Goal: Use online tool/utility: Utilize a website feature to perform a specific function

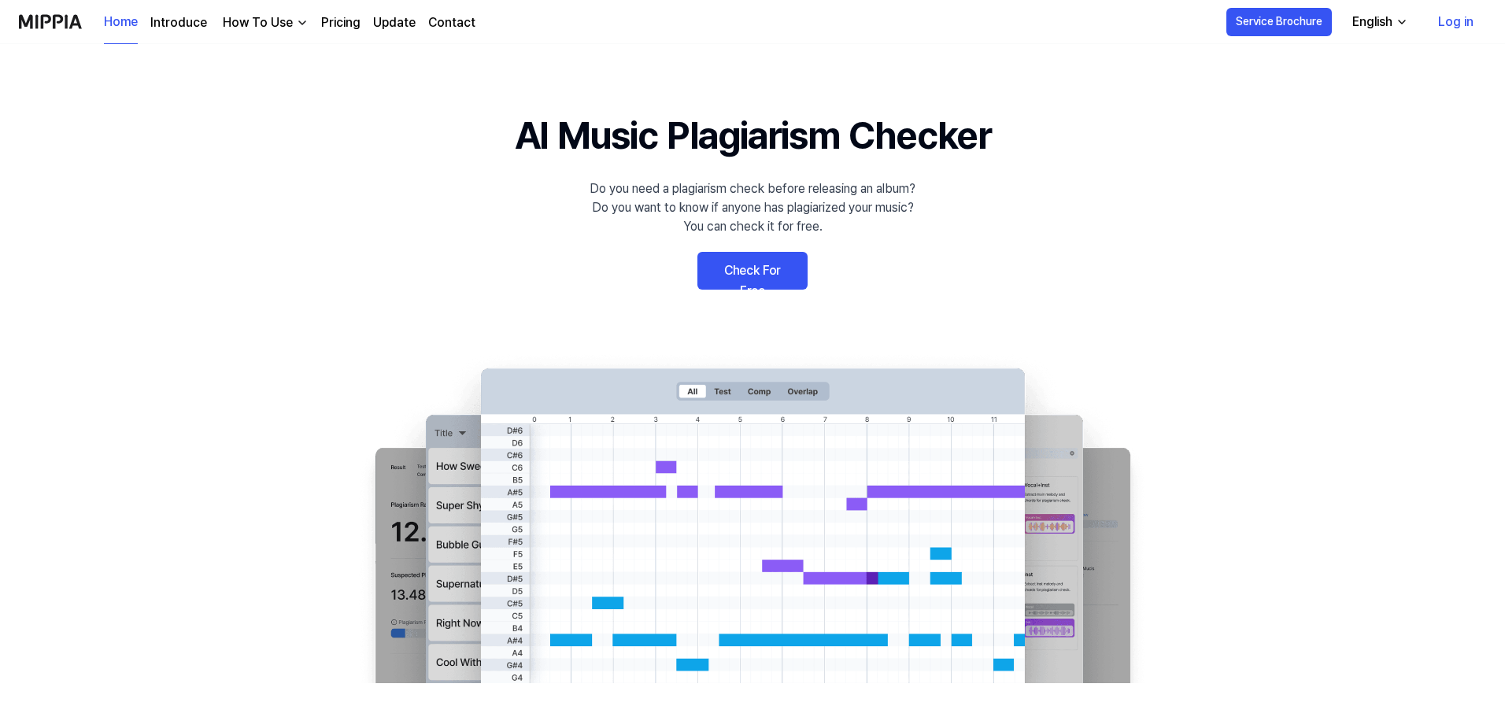
click at [1473, 13] on link "Log in" at bounding box center [1456, 22] width 61 height 44
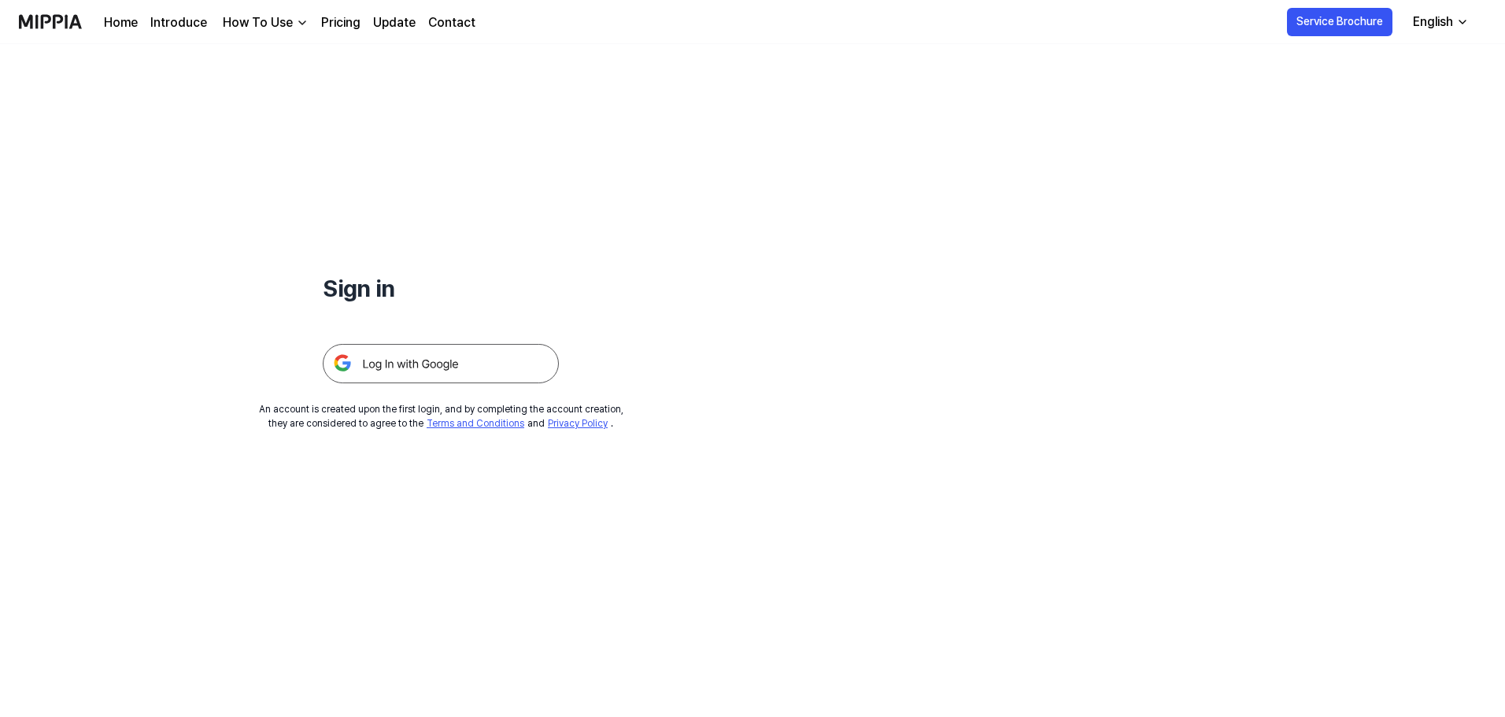
click at [447, 359] on img at bounding box center [441, 363] width 236 height 39
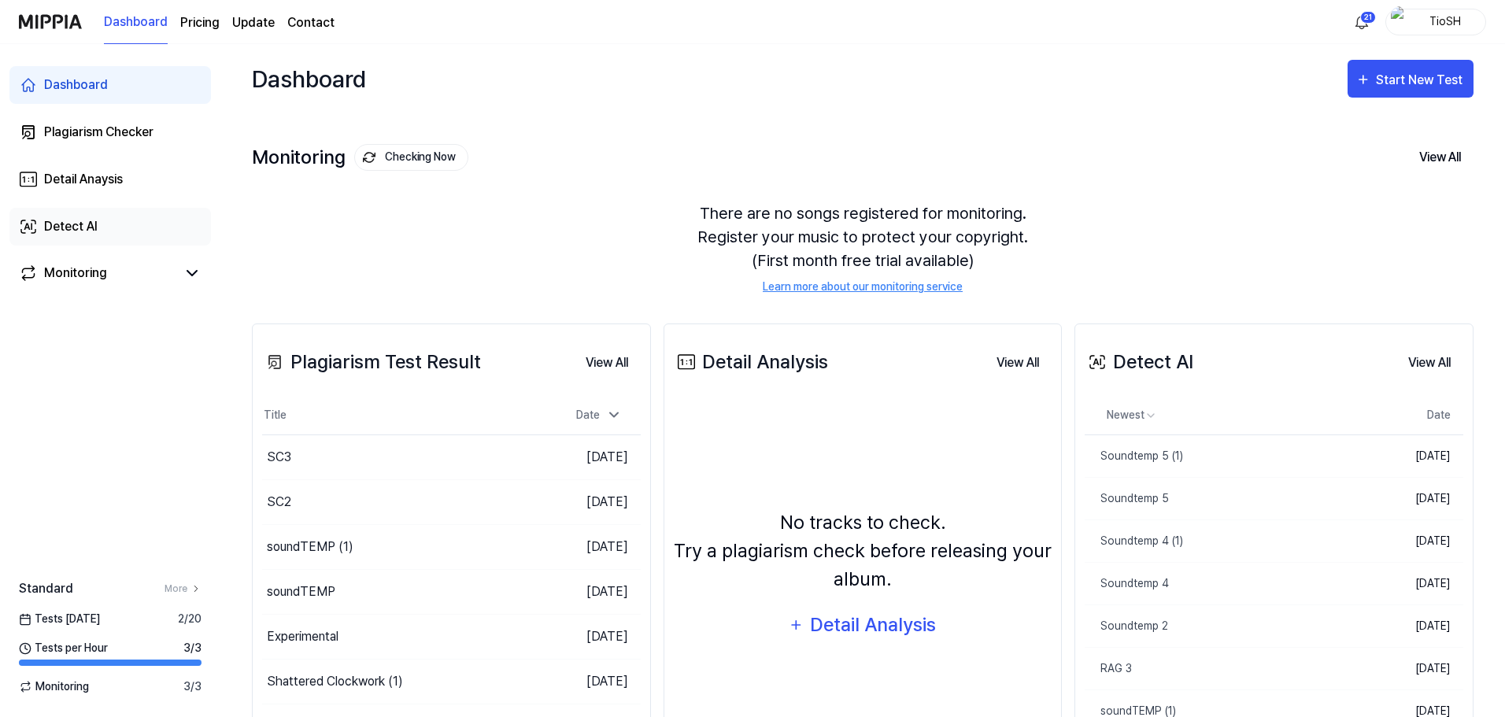
click at [133, 210] on link "Detect AI" at bounding box center [110, 227] width 202 height 38
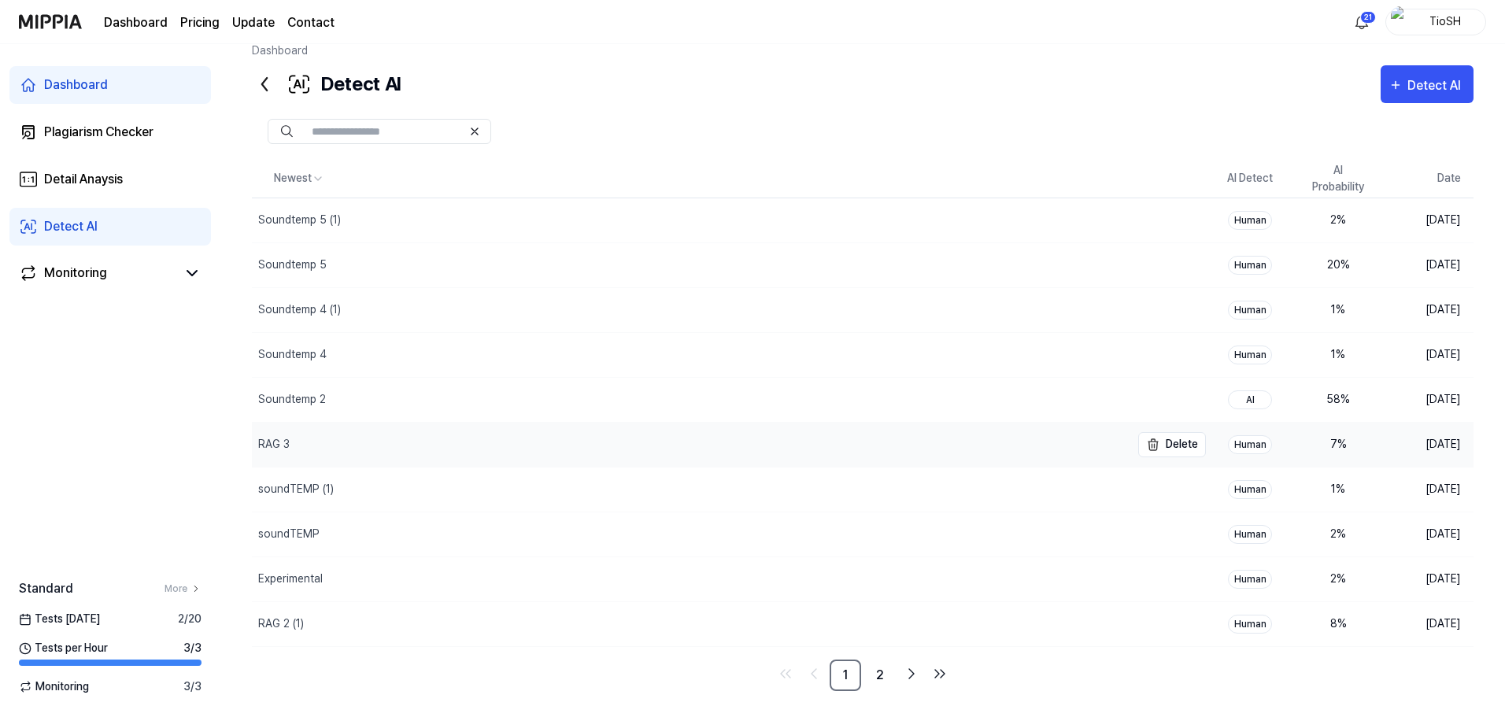
scroll to position [32, 0]
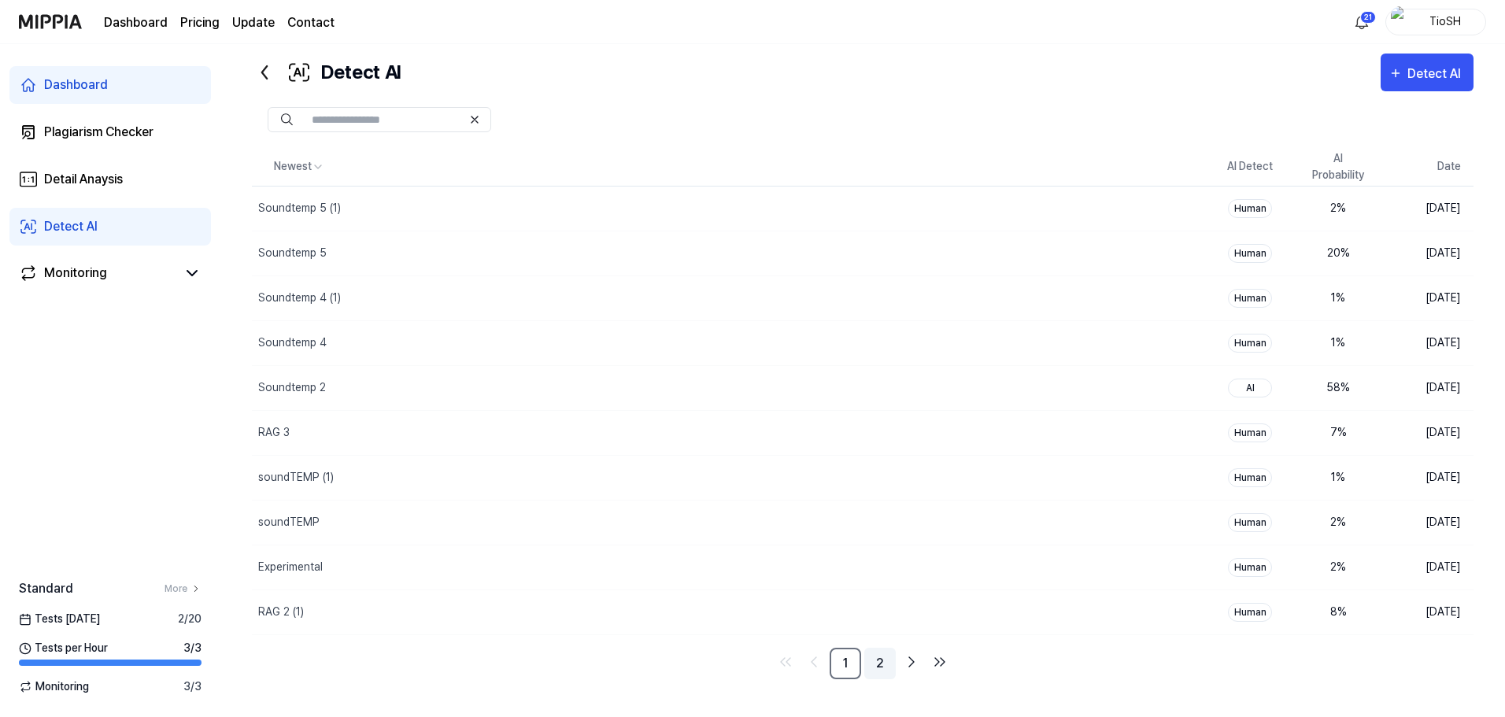
click at [874, 666] on link "2" at bounding box center [879, 663] width 31 height 31
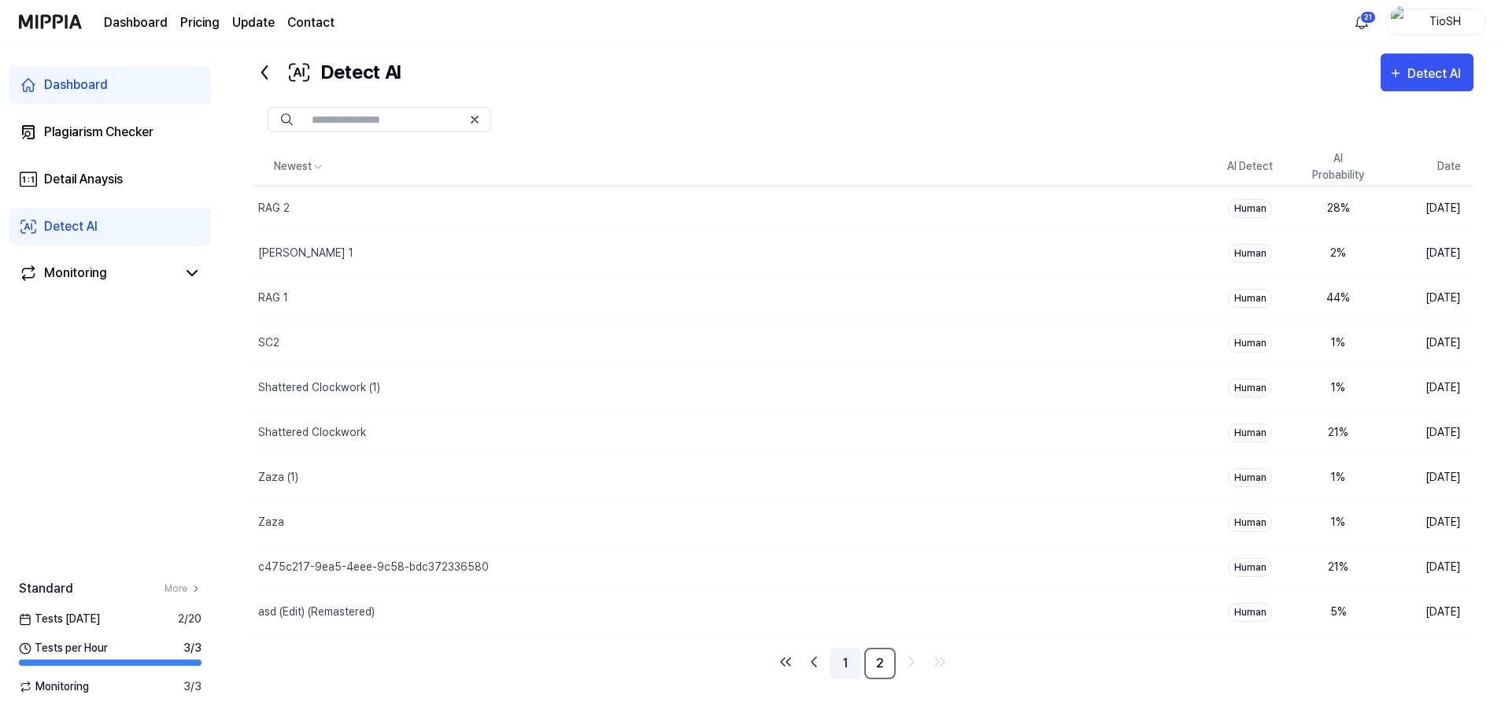
click at [851, 668] on link "1" at bounding box center [845, 663] width 31 height 31
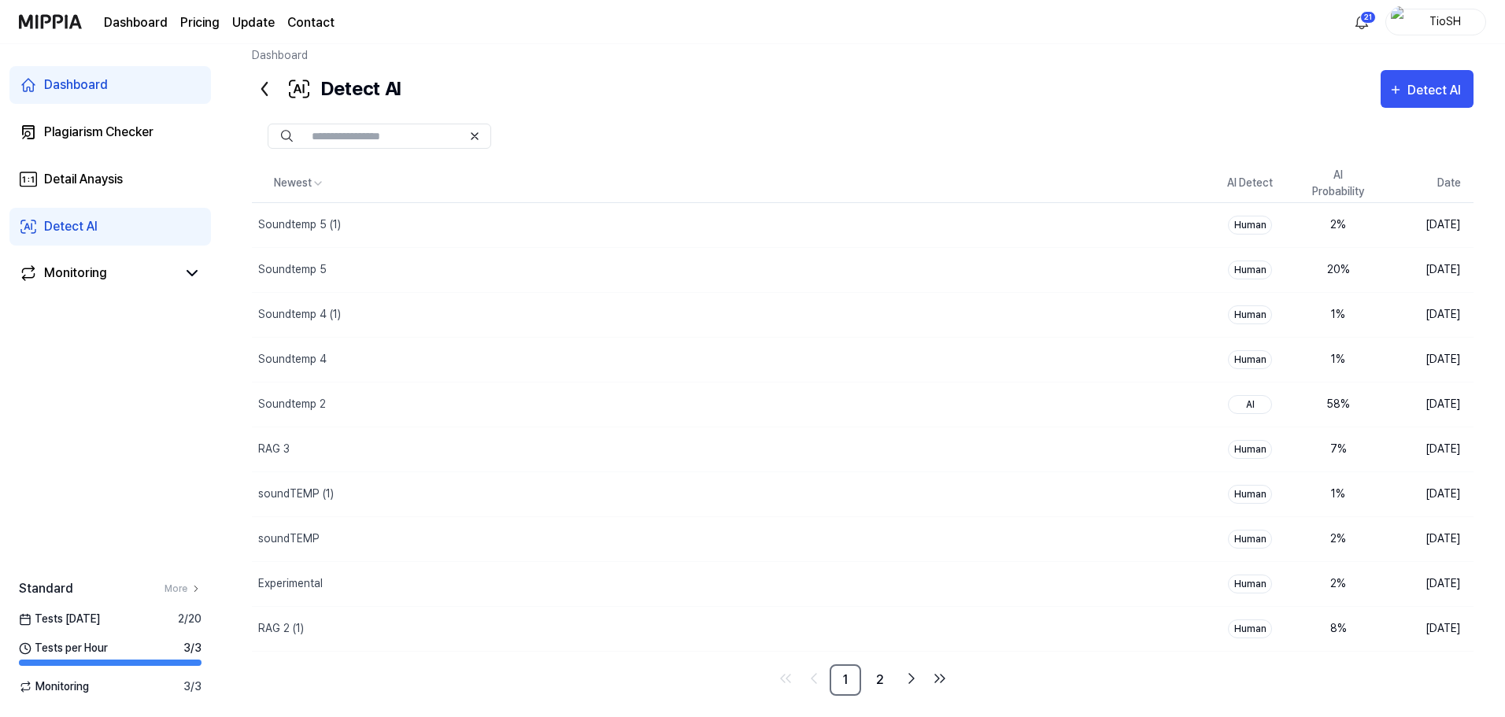
scroll to position [0, 0]
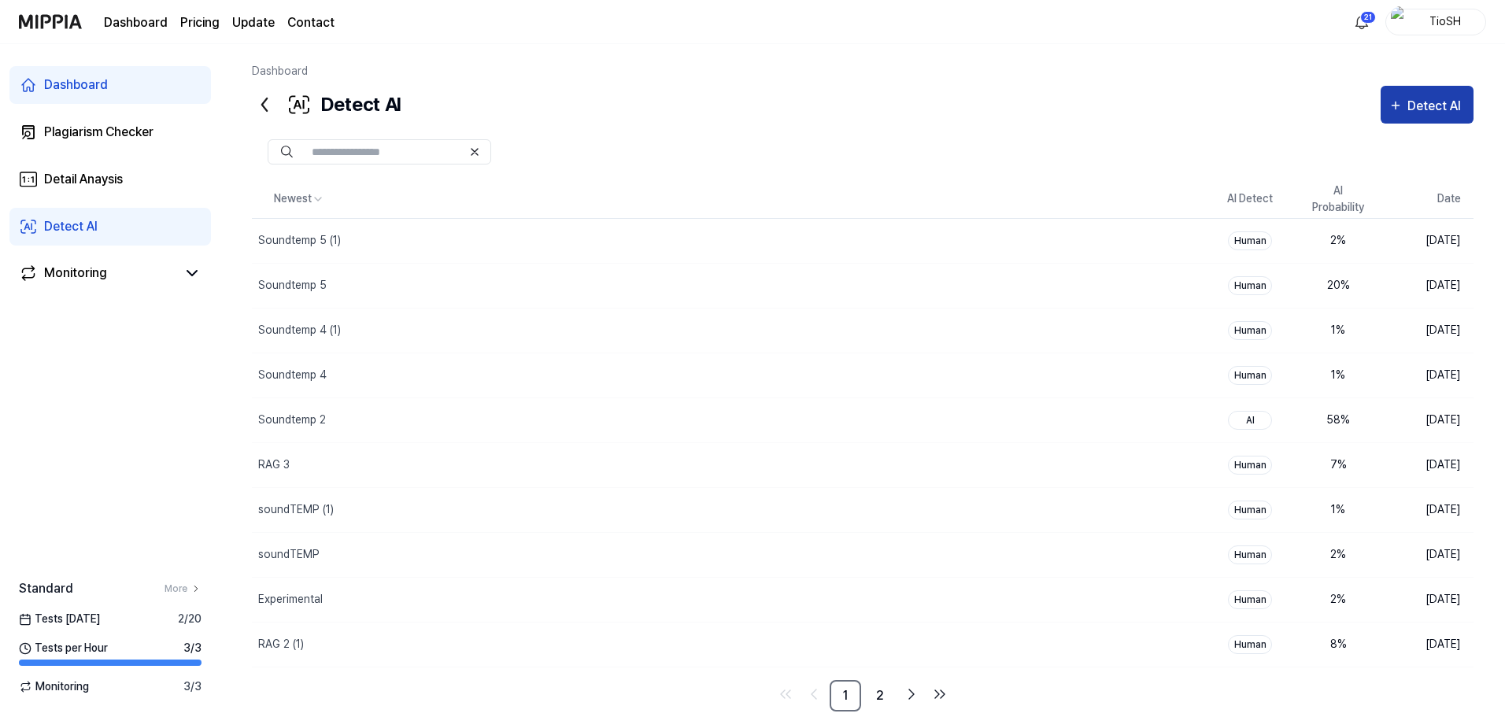
click at [1406, 120] on button "Detect AI" at bounding box center [1427, 105] width 93 height 38
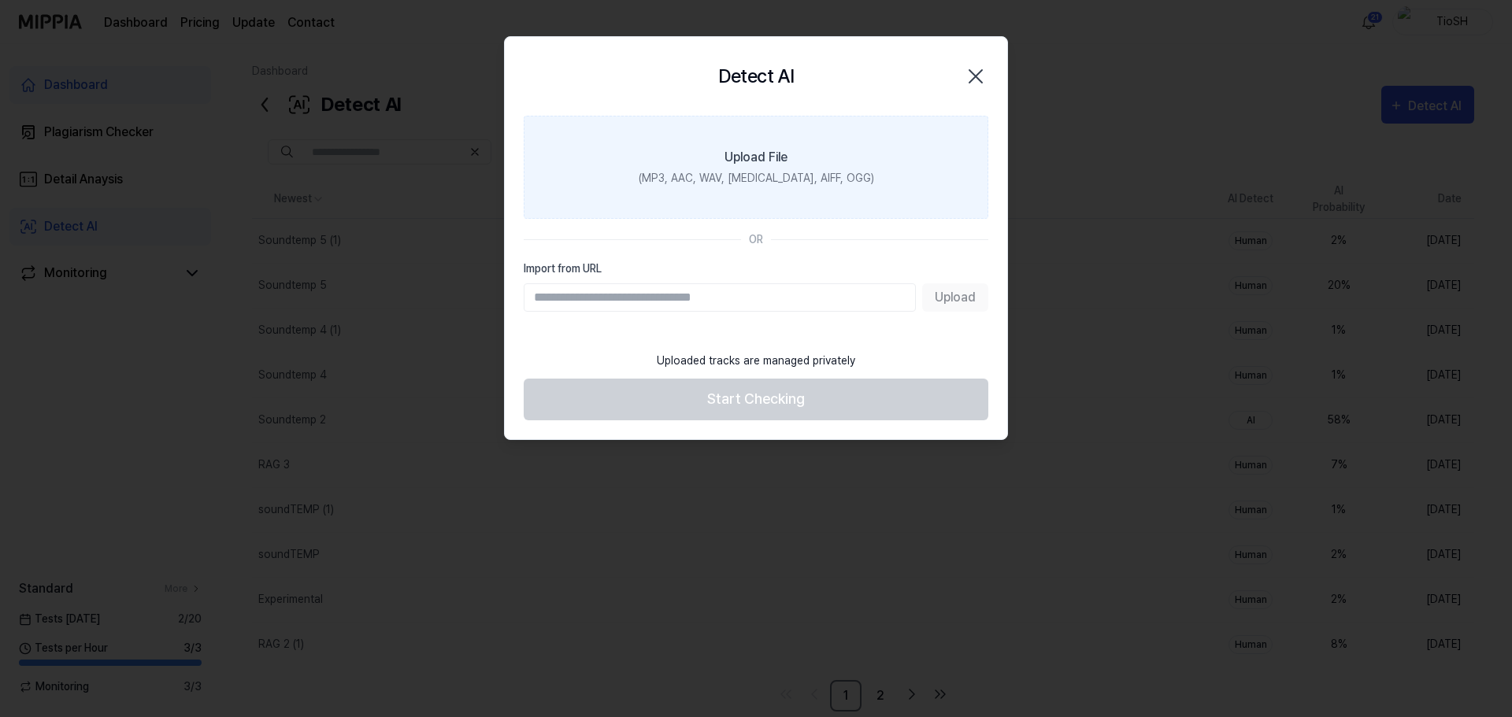
click at [809, 156] on label "Upload File (MP3, AAC, WAV, FLAC, AIFF, OGG)" at bounding box center [756, 167] width 464 height 103
click at [0, 0] on input "Upload File (MP3, AAC, WAV, FLAC, AIFF, OGG)" at bounding box center [0, 0] width 0 height 0
click at [764, 192] on label "Upload File (MP3, AAC, WAV, FLAC, AIFF, OGG)" at bounding box center [756, 167] width 464 height 103
click at [0, 0] on input "Upload File (MP3, AAC, WAV, FLAC, AIFF, OGG)" at bounding box center [0, 0] width 0 height 0
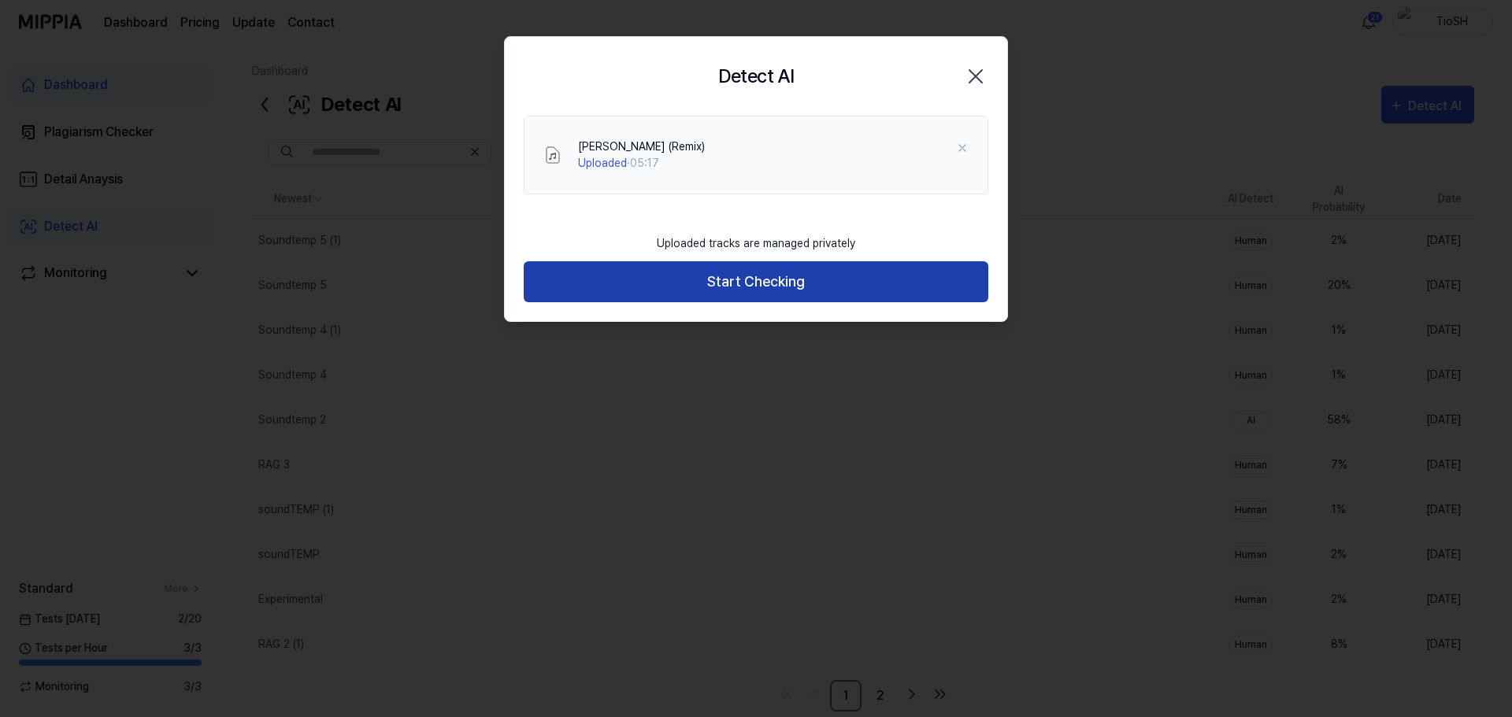
click at [724, 282] on button "Start Checking" at bounding box center [756, 282] width 464 height 42
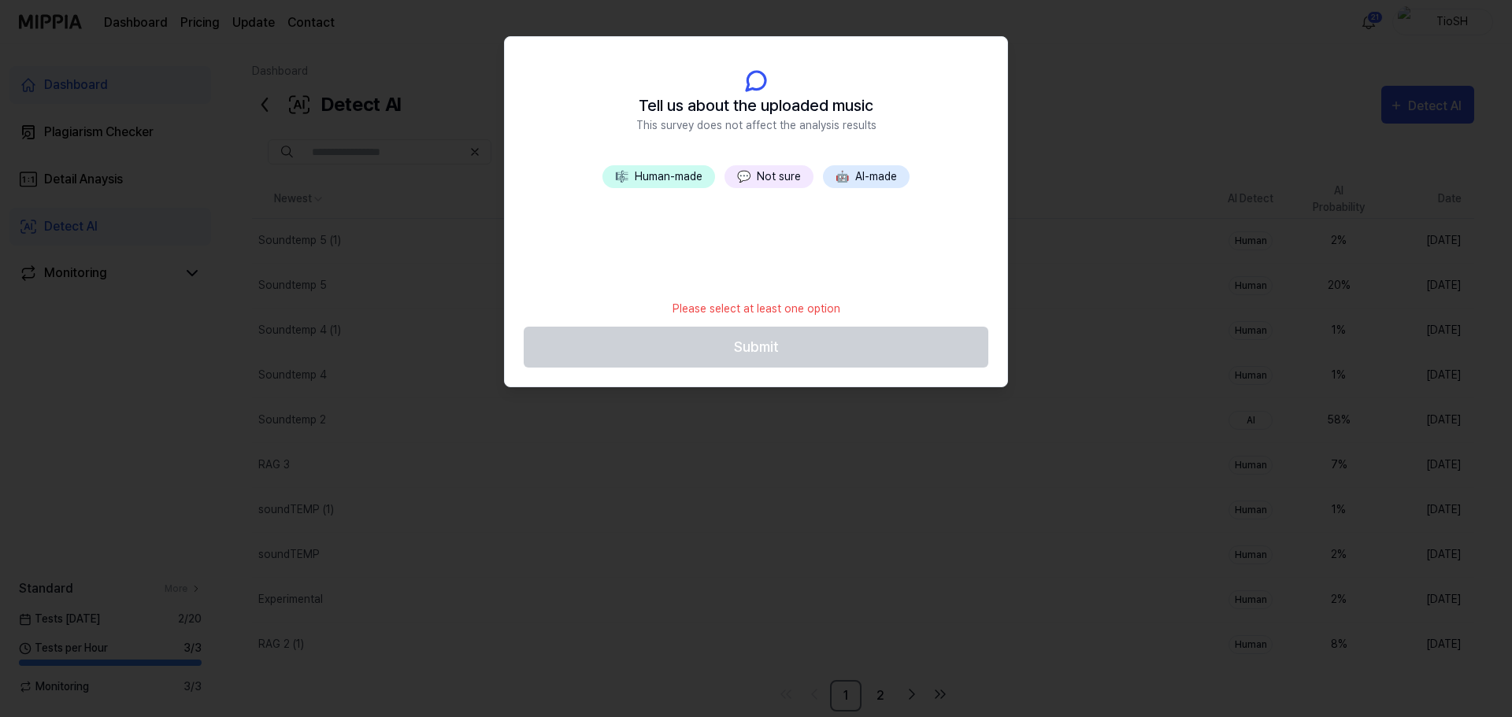
click at [844, 188] on div "🎼 Human-made 💬 Not sure 🤖 AI-made" at bounding box center [756, 228] width 502 height 126
click at [849, 181] on span "🤖" at bounding box center [841, 176] width 13 height 13
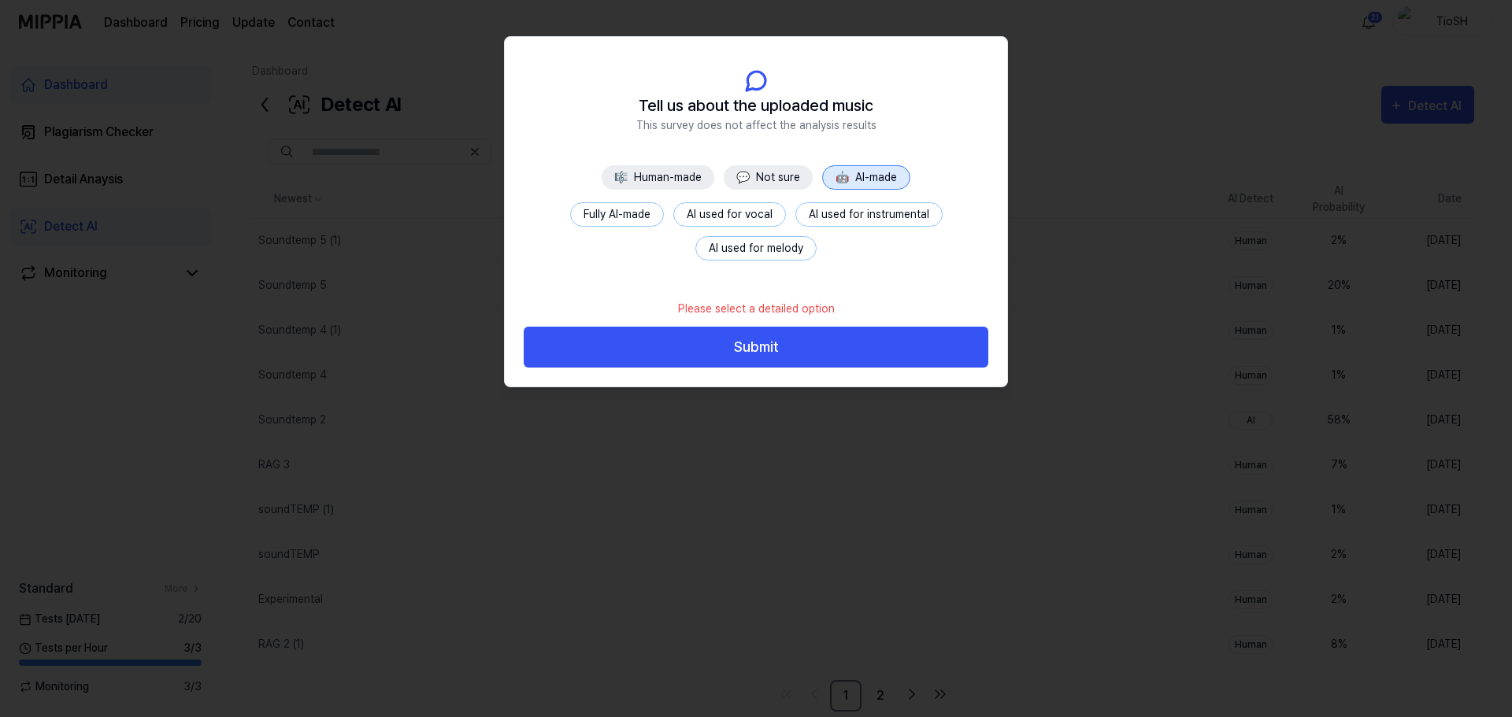
click at [653, 208] on button "Fully AI-made" at bounding box center [617, 214] width 94 height 24
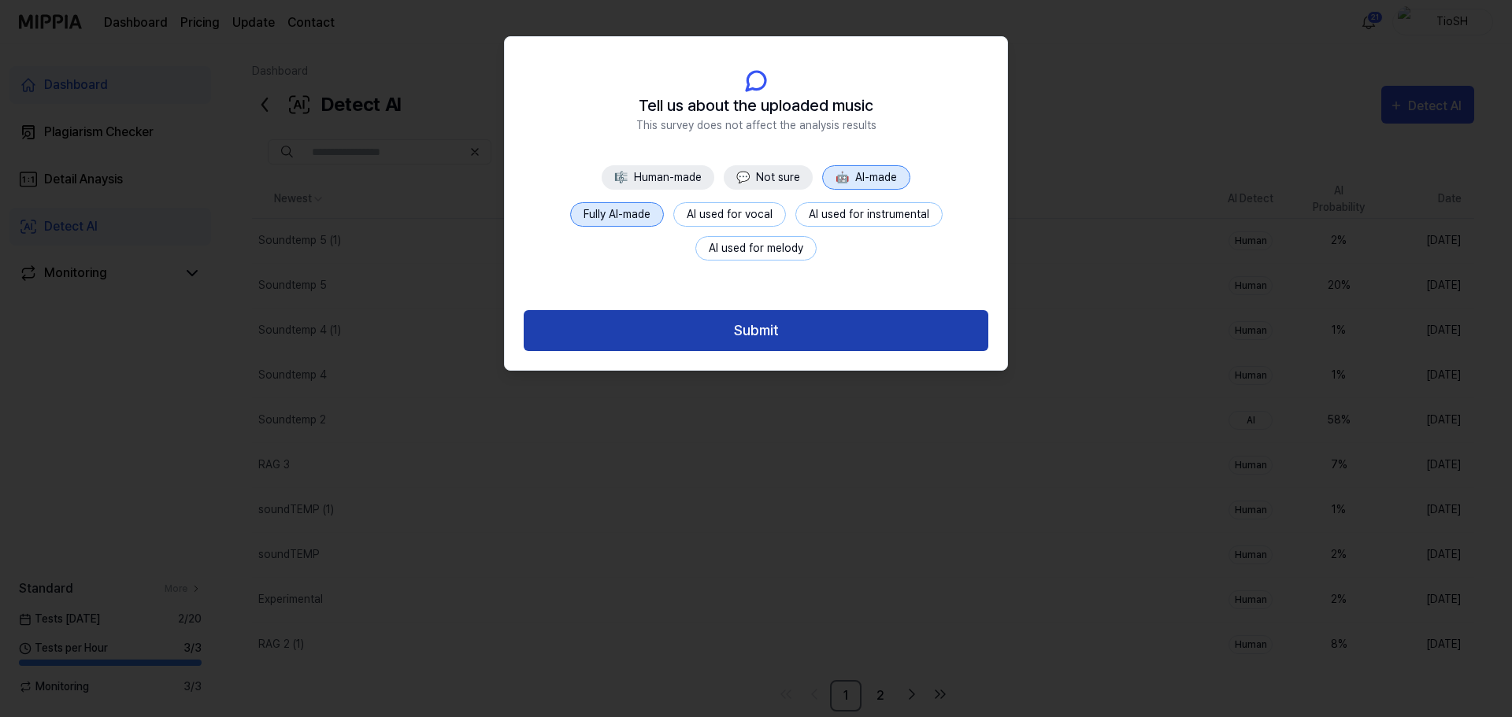
click at [772, 350] on div "Submit" at bounding box center [756, 331] width 502 height 80
click at [775, 341] on button "Submit" at bounding box center [756, 331] width 464 height 42
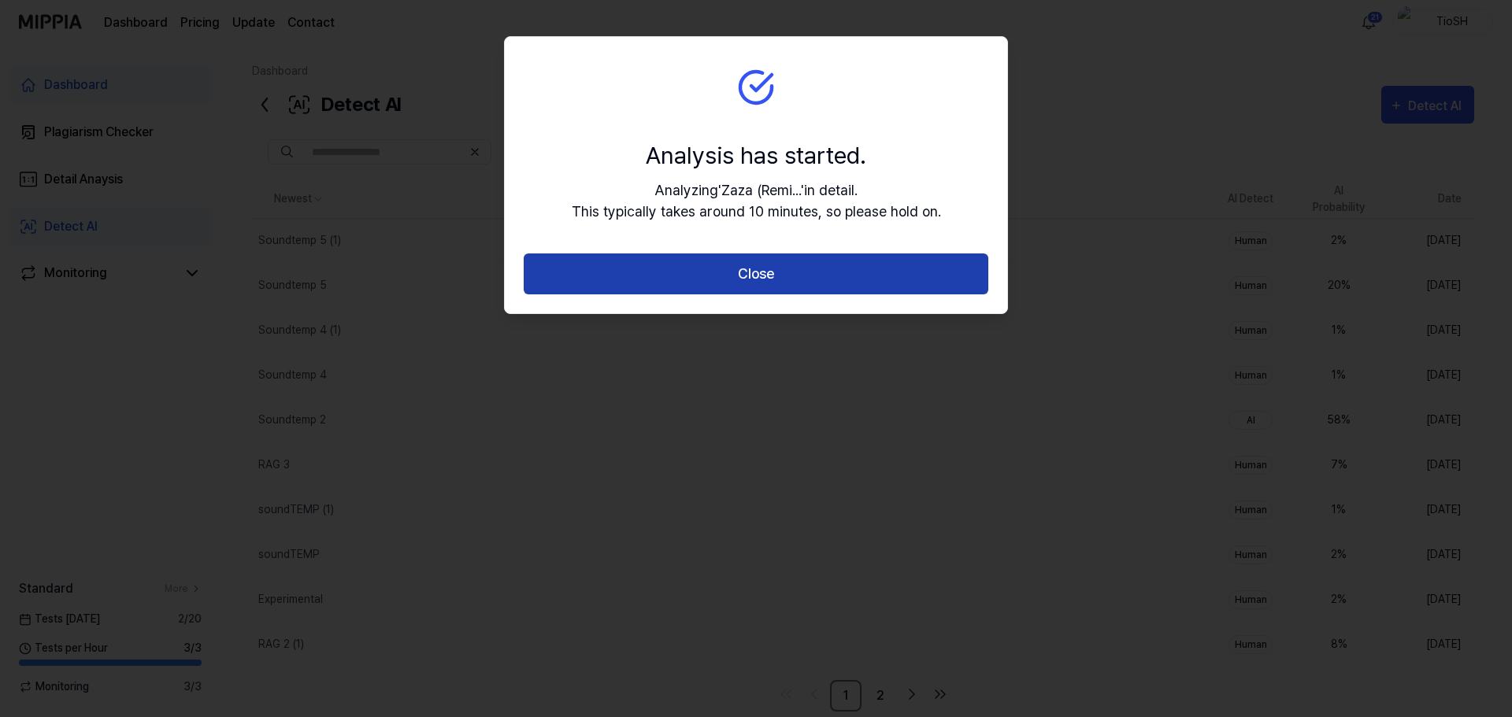
click at [790, 291] on button "Close" at bounding box center [756, 275] width 464 height 42
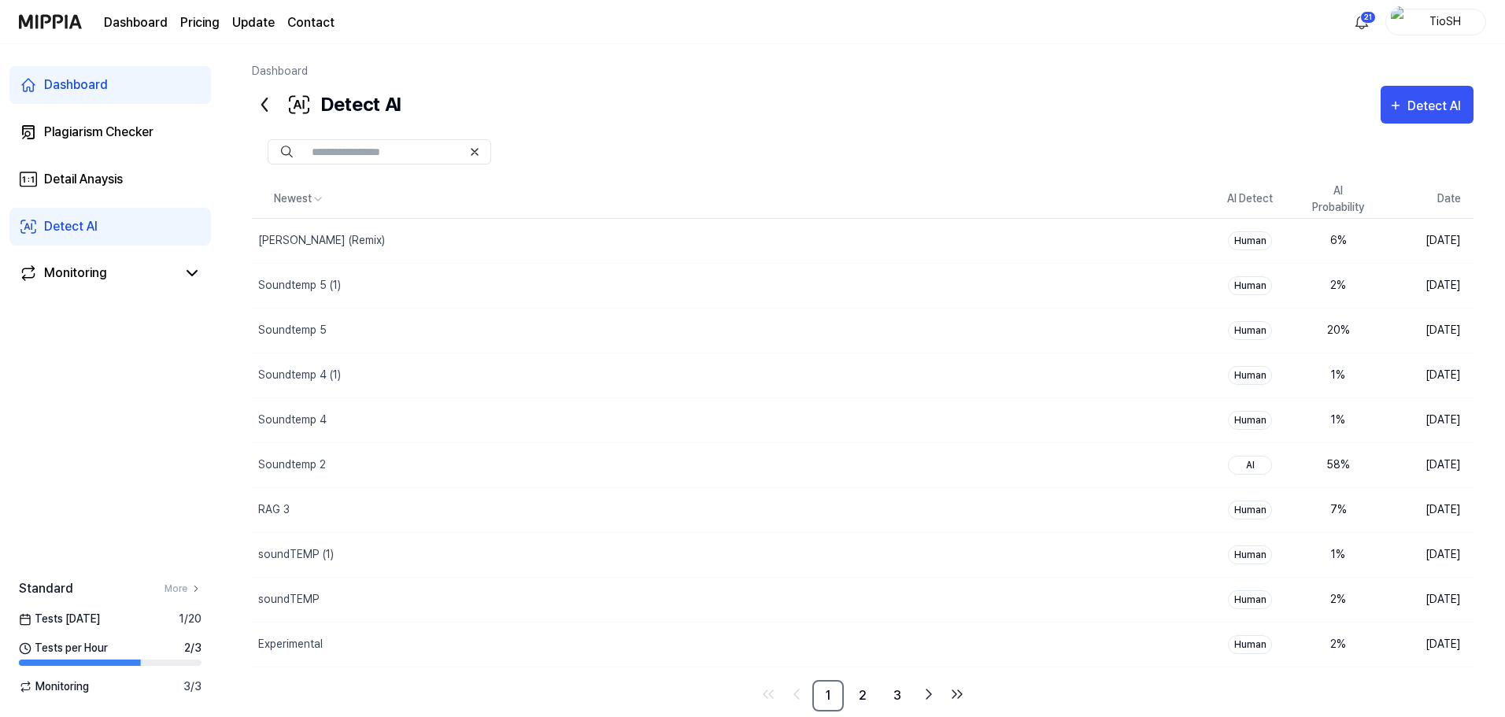
click at [775, 61] on div "Dashboard Detect AI Detect AI Plagiarism Checker Detail Analysis Detect AI Newe…" at bounding box center [862, 380] width 1285 height 673
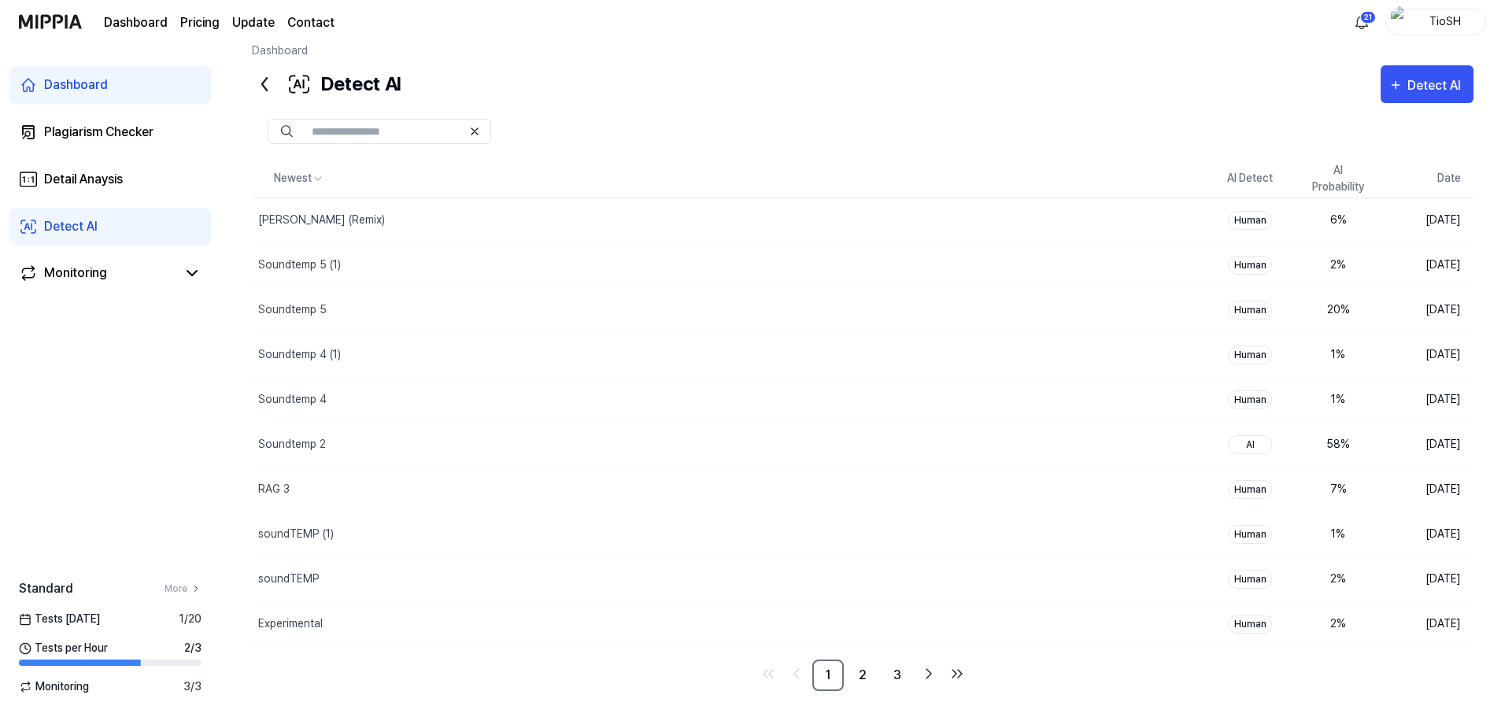
scroll to position [32, 0]
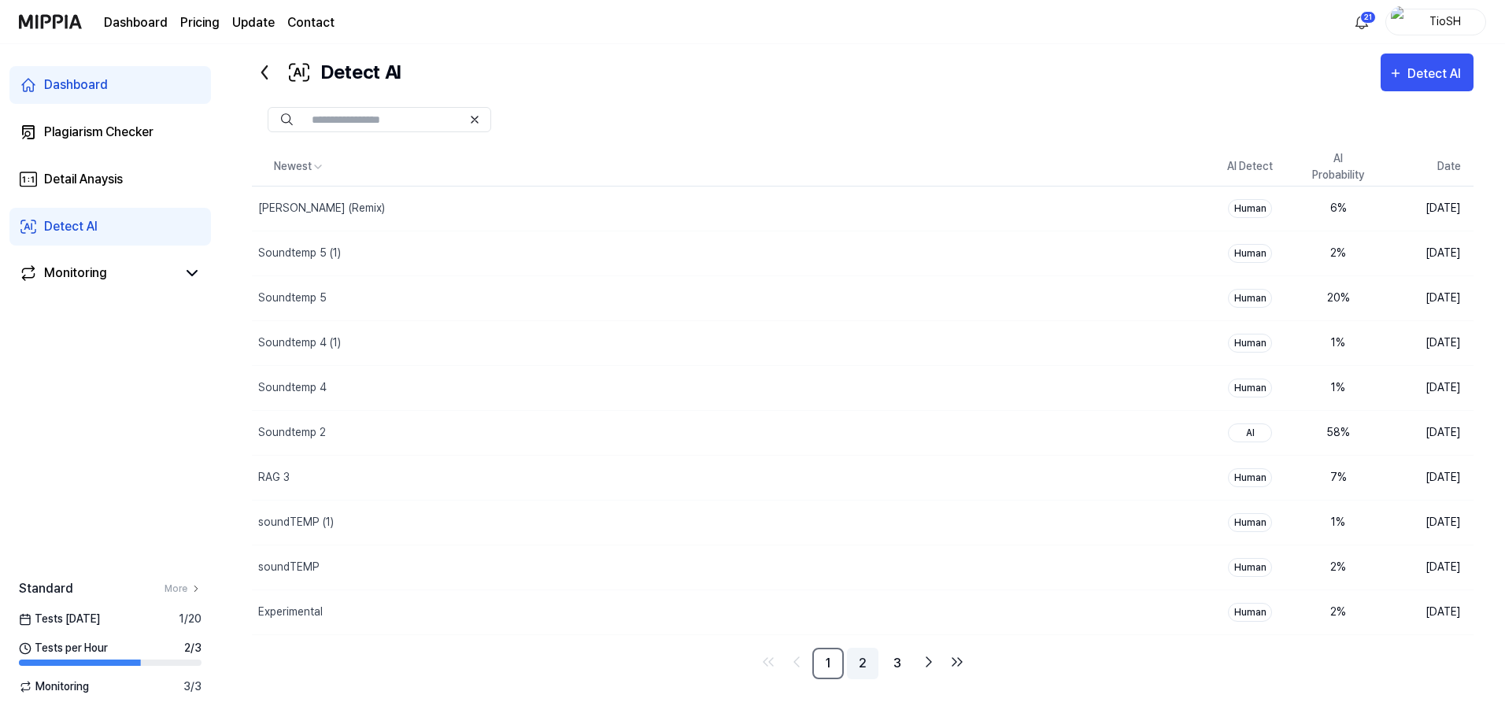
click at [870, 663] on link "2" at bounding box center [862, 663] width 31 height 31
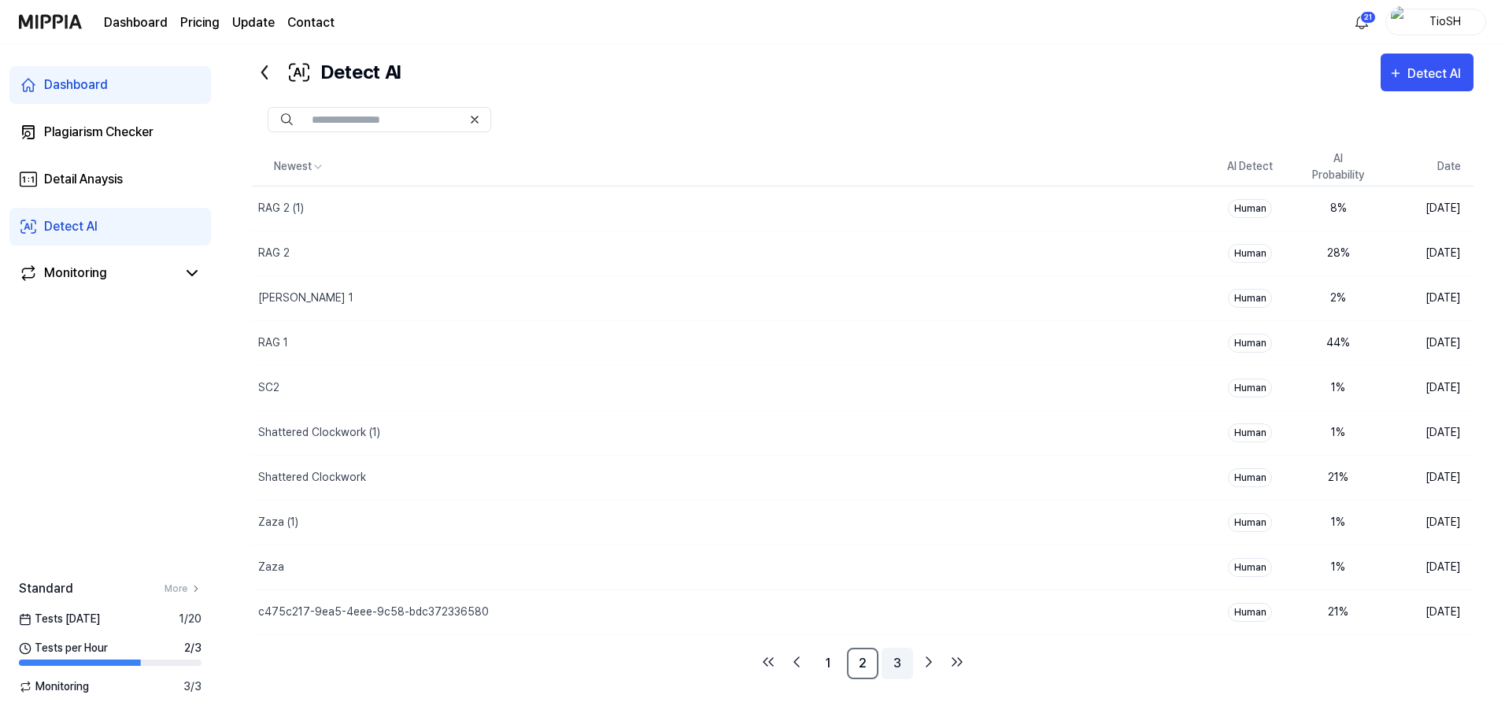
click at [899, 664] on link "3" at bounding box center [897, 663] width 31 height 31
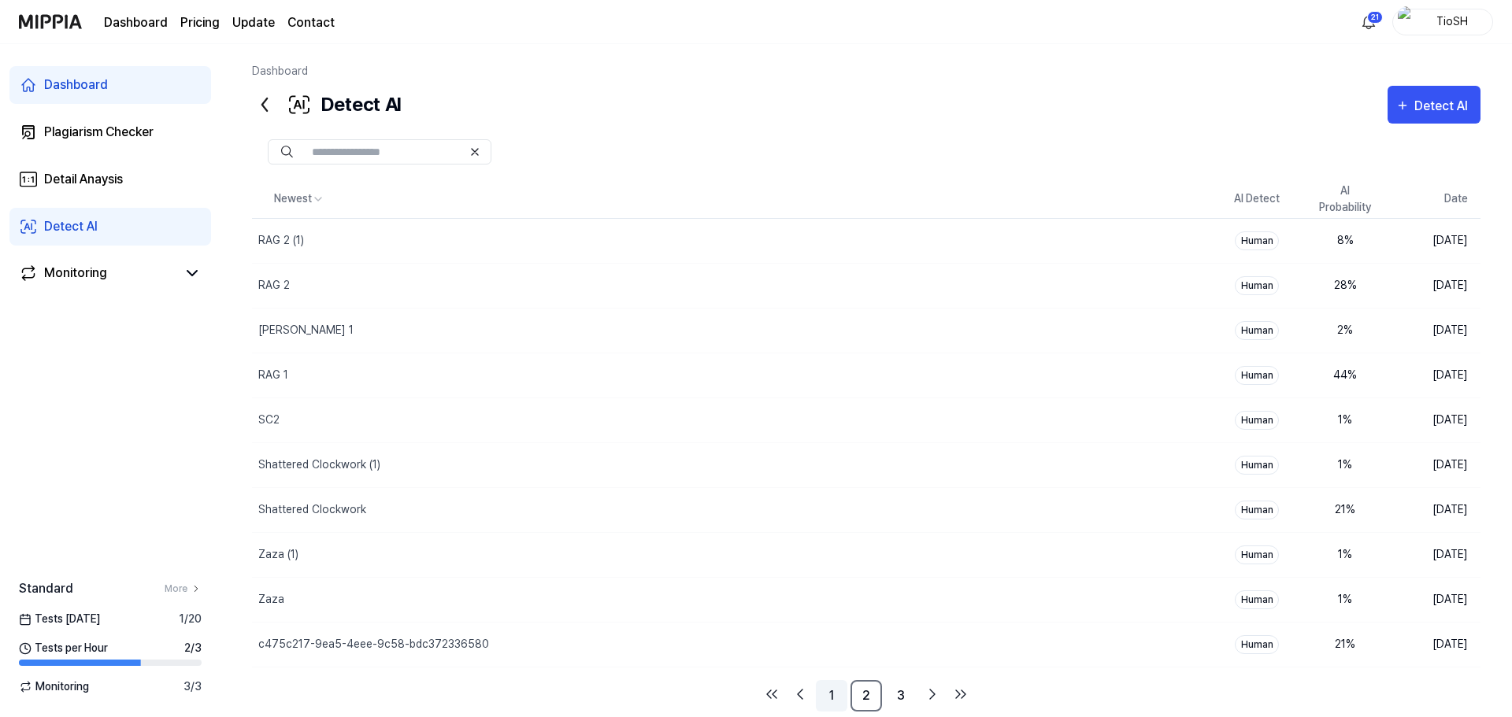
click at [831, 668] on div "Newest AI Detect AI Probability Date RAG 2 (1) Delete Human 8 % Aug 18, 2025 RA…" at bounding box center [866, 437] width 1228 height 626
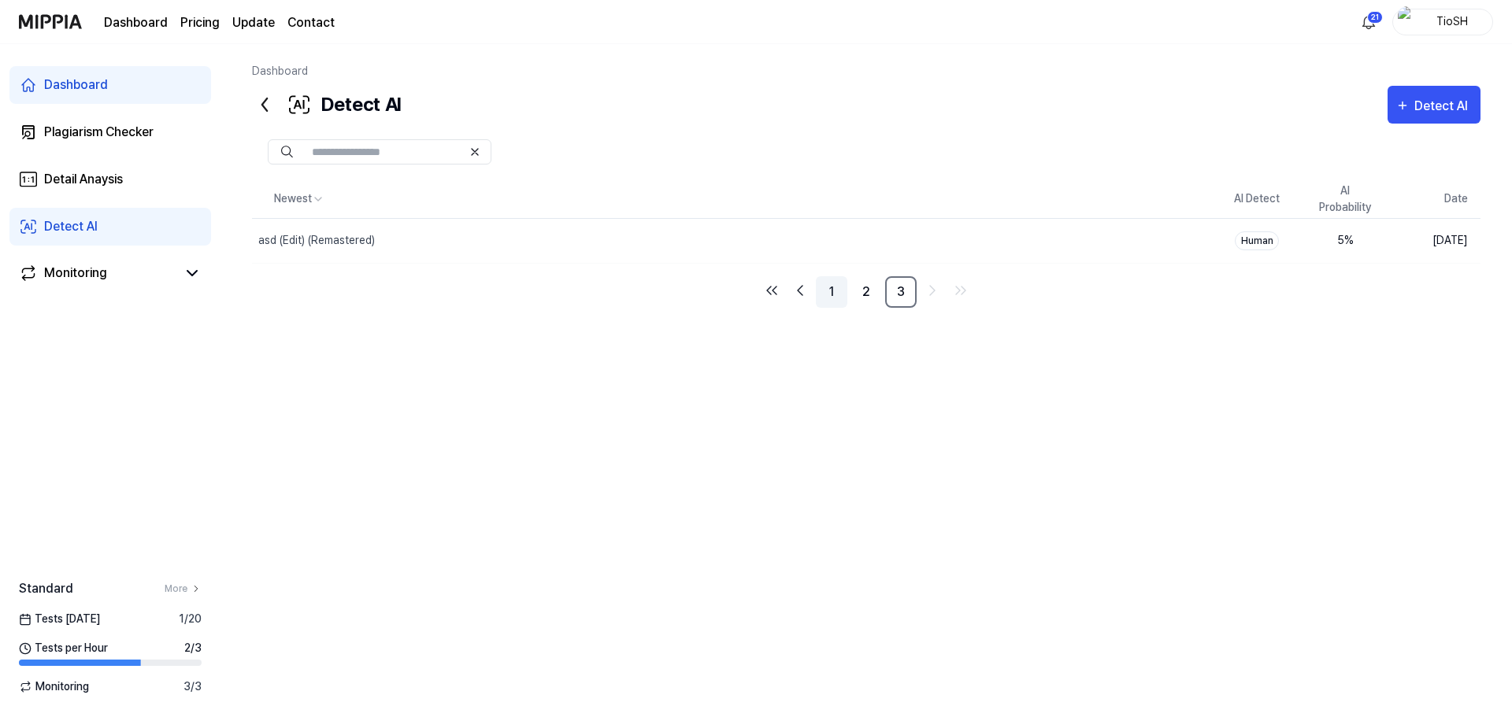
click at [835, 300] on link "1" at bounding box center [831, 291] width 31 height 31
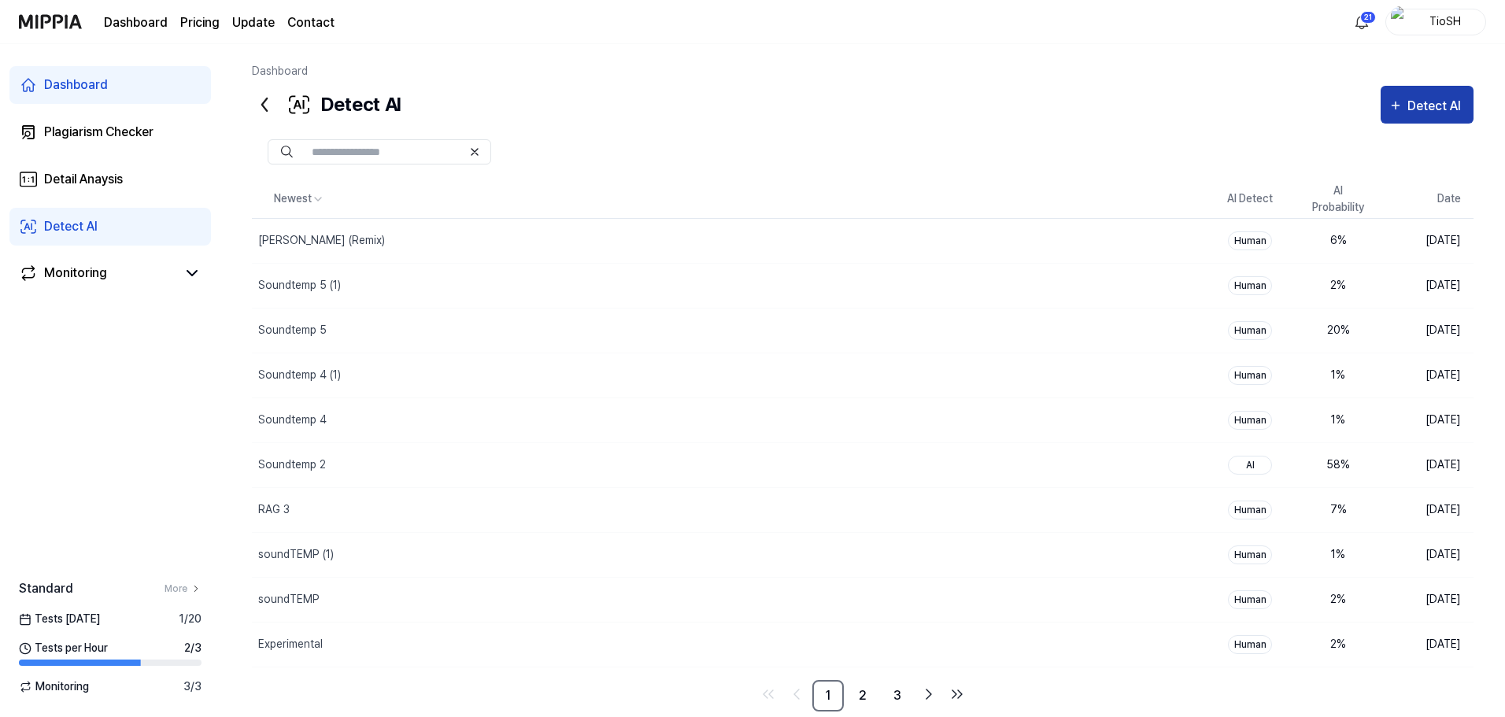
click at [1435, 120] on button "Detect AI" at bounding box center [1427, 105] width 93 height 38
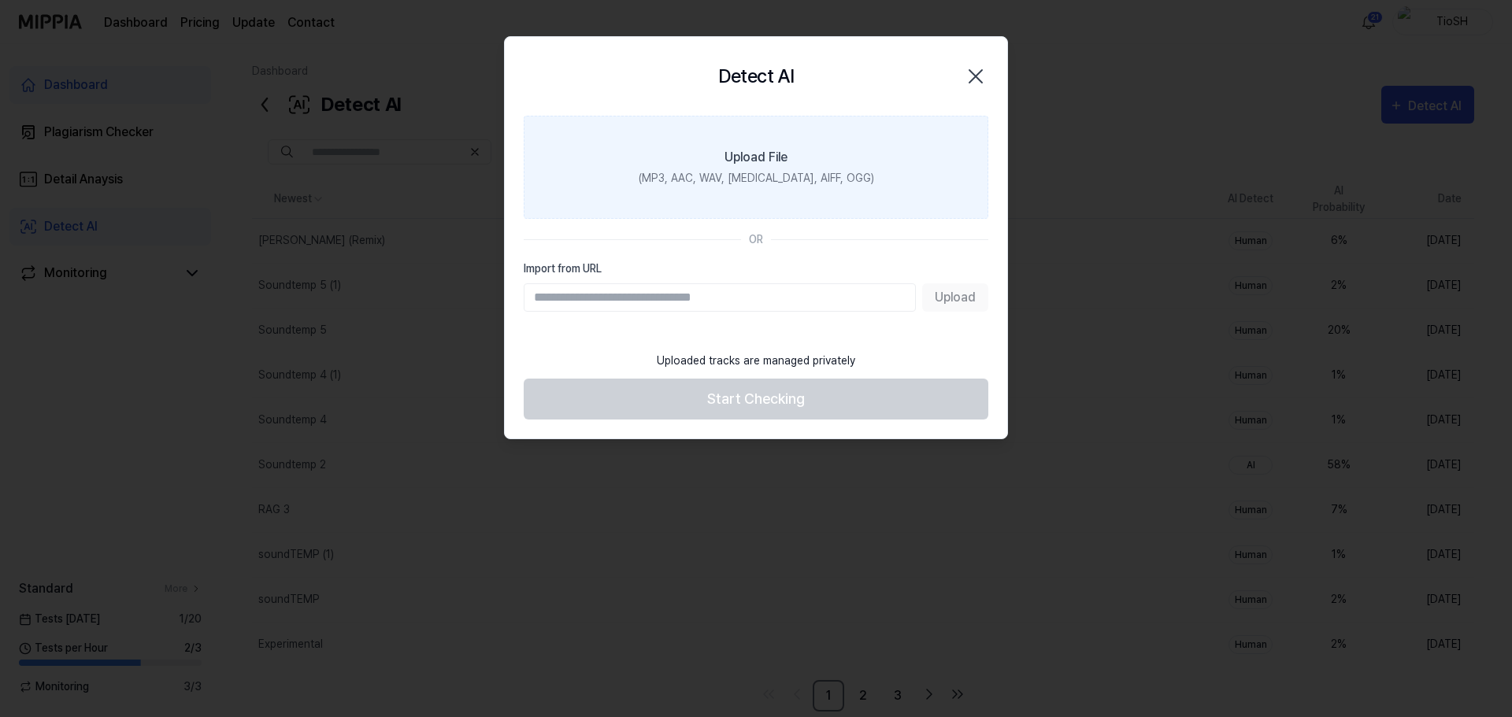
click at [797, 137] on label "Upload File (MP3, AAC, WAV, FLAC, AIFF, OGG)" at bounding box center [756, 167] width 464 height 103
click at [0, 0] on input "Upload File (MP3, AAC, WAV, FLAC, AIFF, OGG)" at bounding box center [0, 0] width 0 height 0
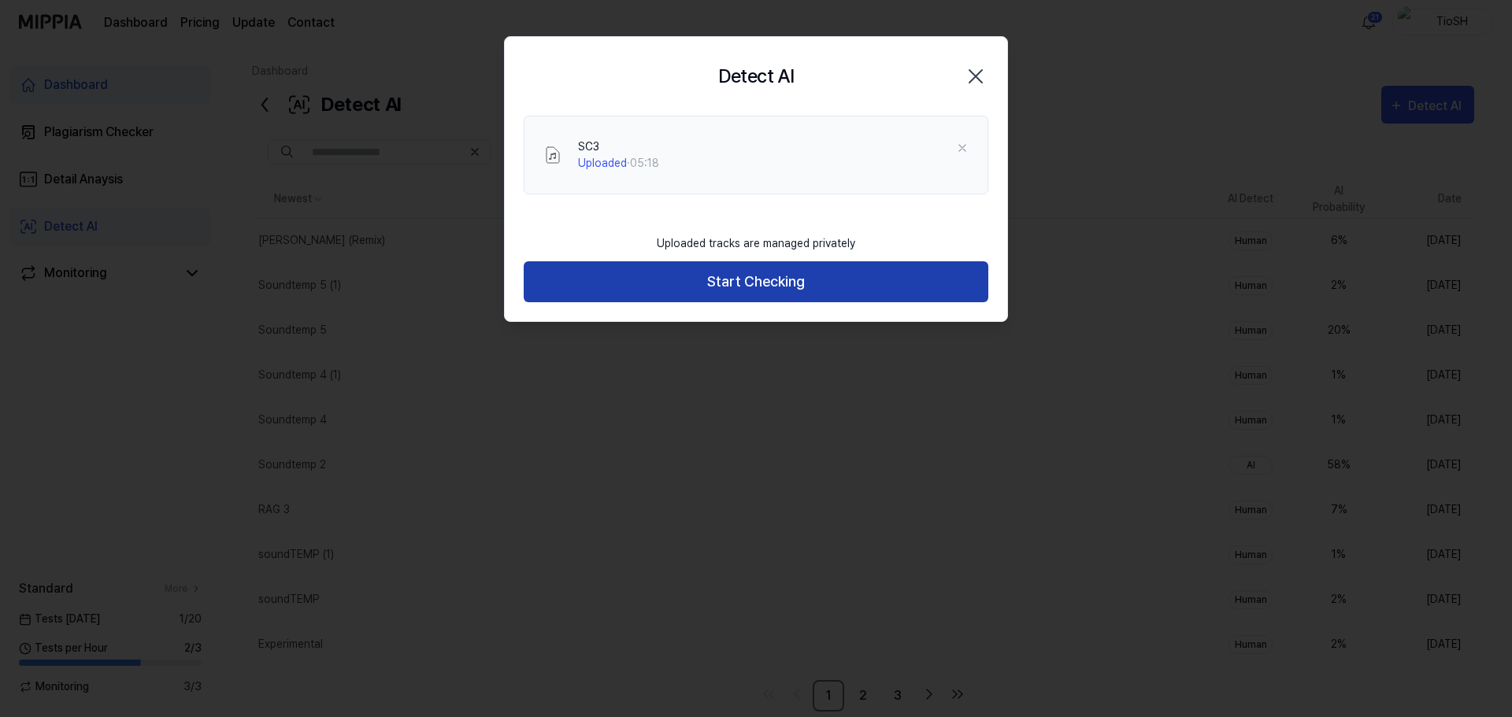
click at [719, 272] on button "Start Checking" at bounding box center [756, 282] width 464 height 42
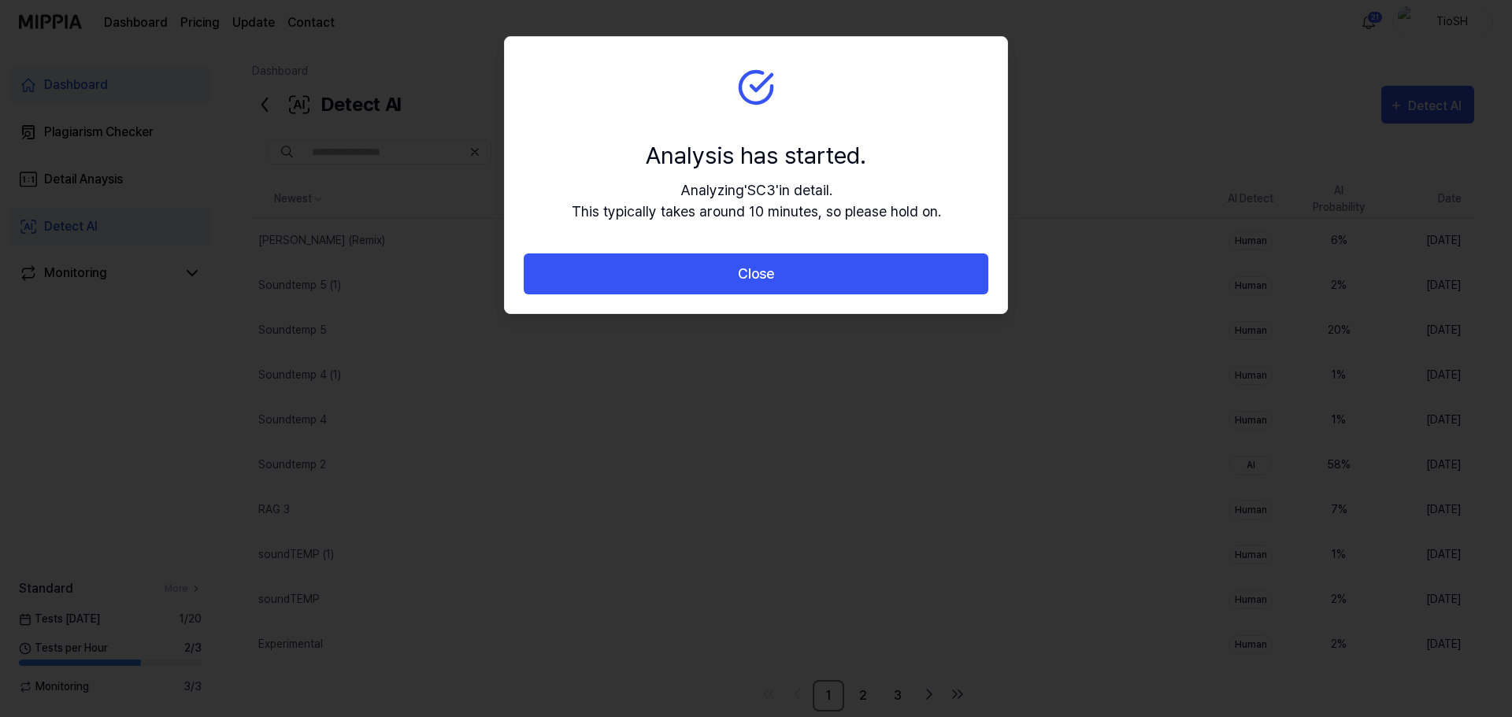
click at [719, 272] on button "Close" at bounding box center [756, 275] width 464 height 42
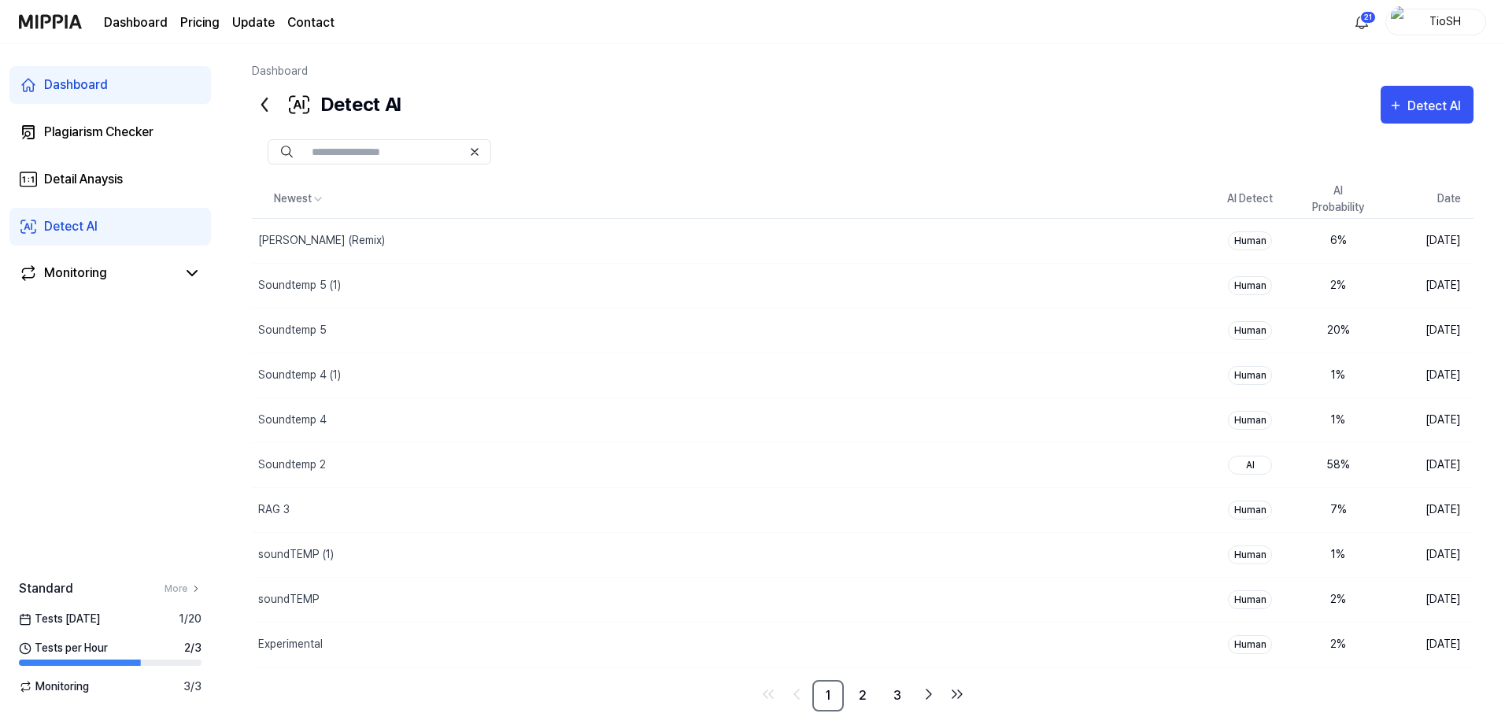
click at [705, 113] on div "Detect AI Detect AI" at bounding box center [863, 105] width 1222 height 38
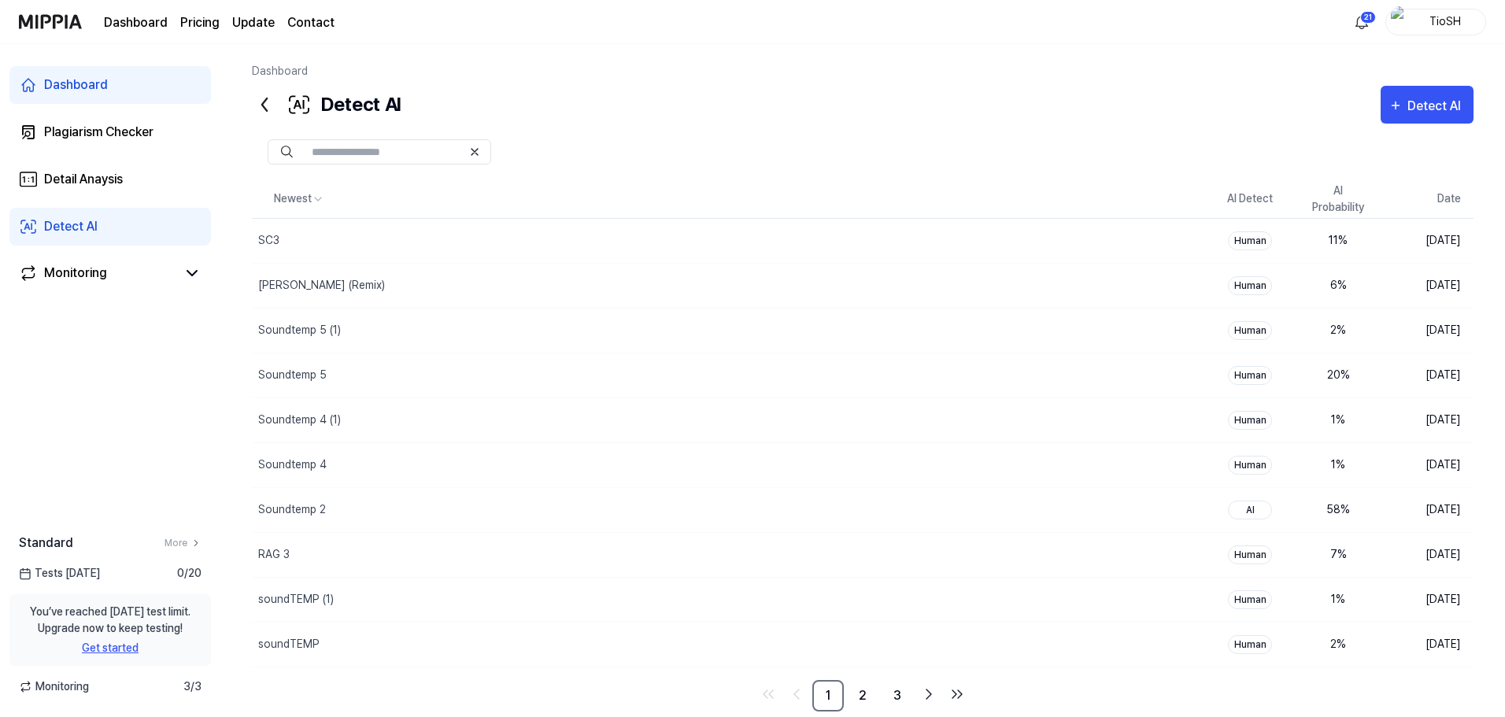
click at [631, 87] on div "Detect AI Detect AI" at bounding box center [863, 105] width 1222 height 38
click at [896, 701] on link "3" at bounding box center [897, 695] width 31 height 31
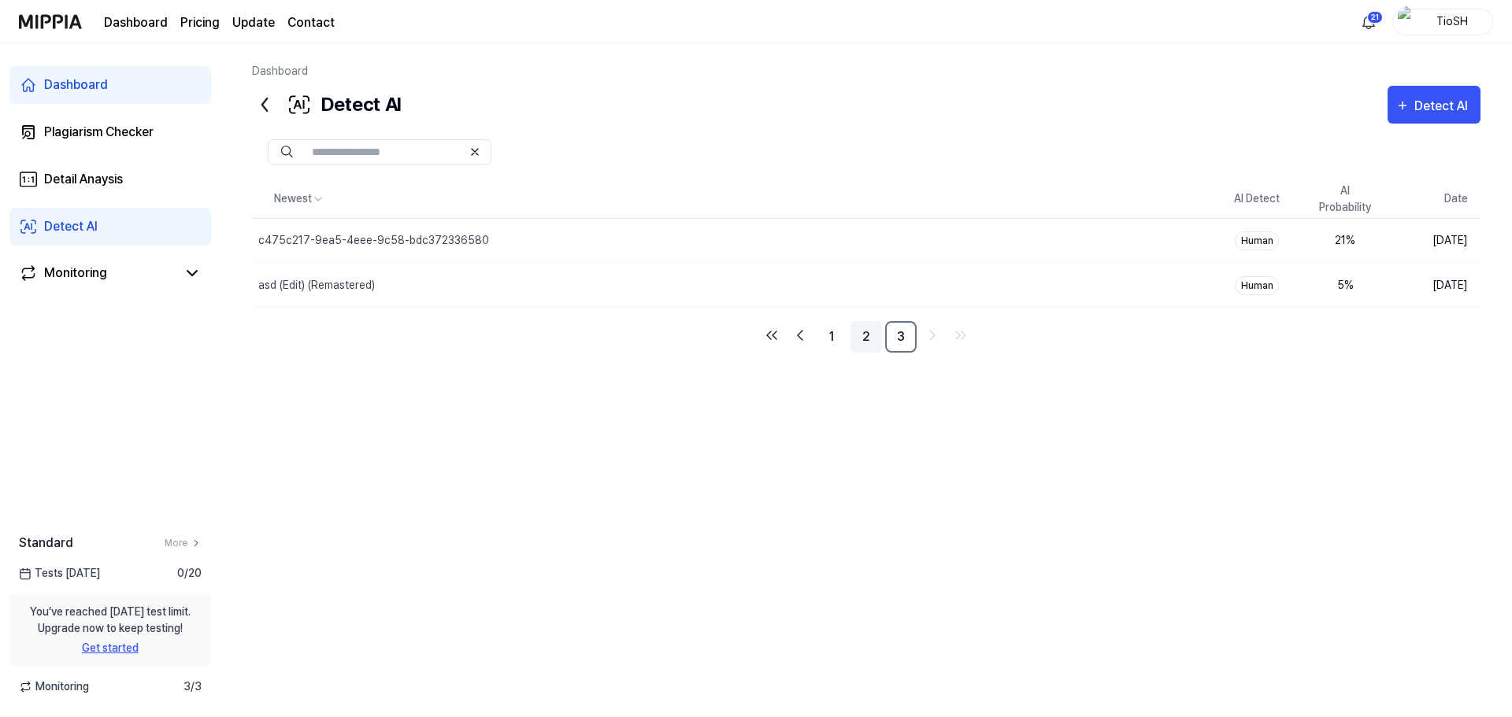
click at [852, 349] on link "2" at bounding box center [865, 336] width 31 height 31
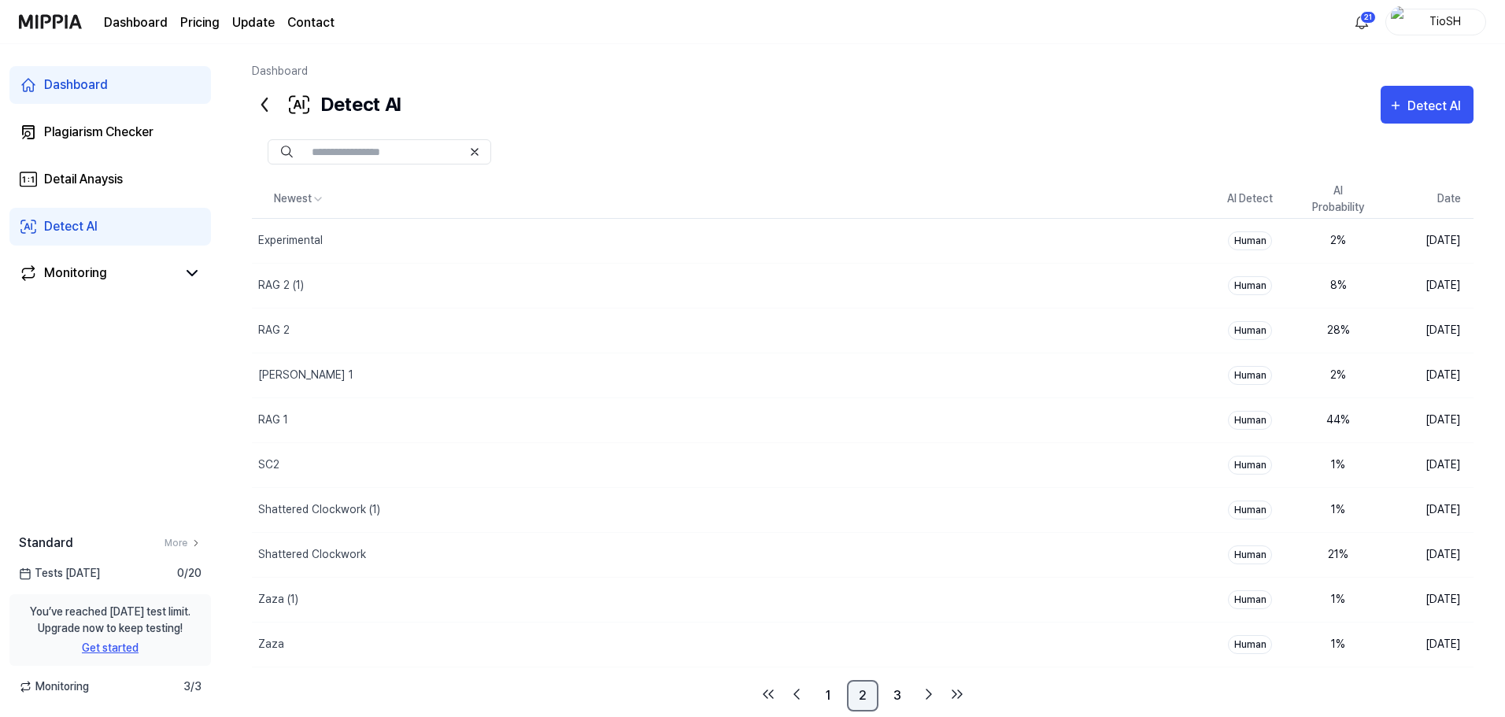
click at [855, 342] on div "Newest AI Detect AI Probability Date Experimental Delete Human 2 % Aug 18, 2025…" at bounding box center [863, 445] width 1222 height 531
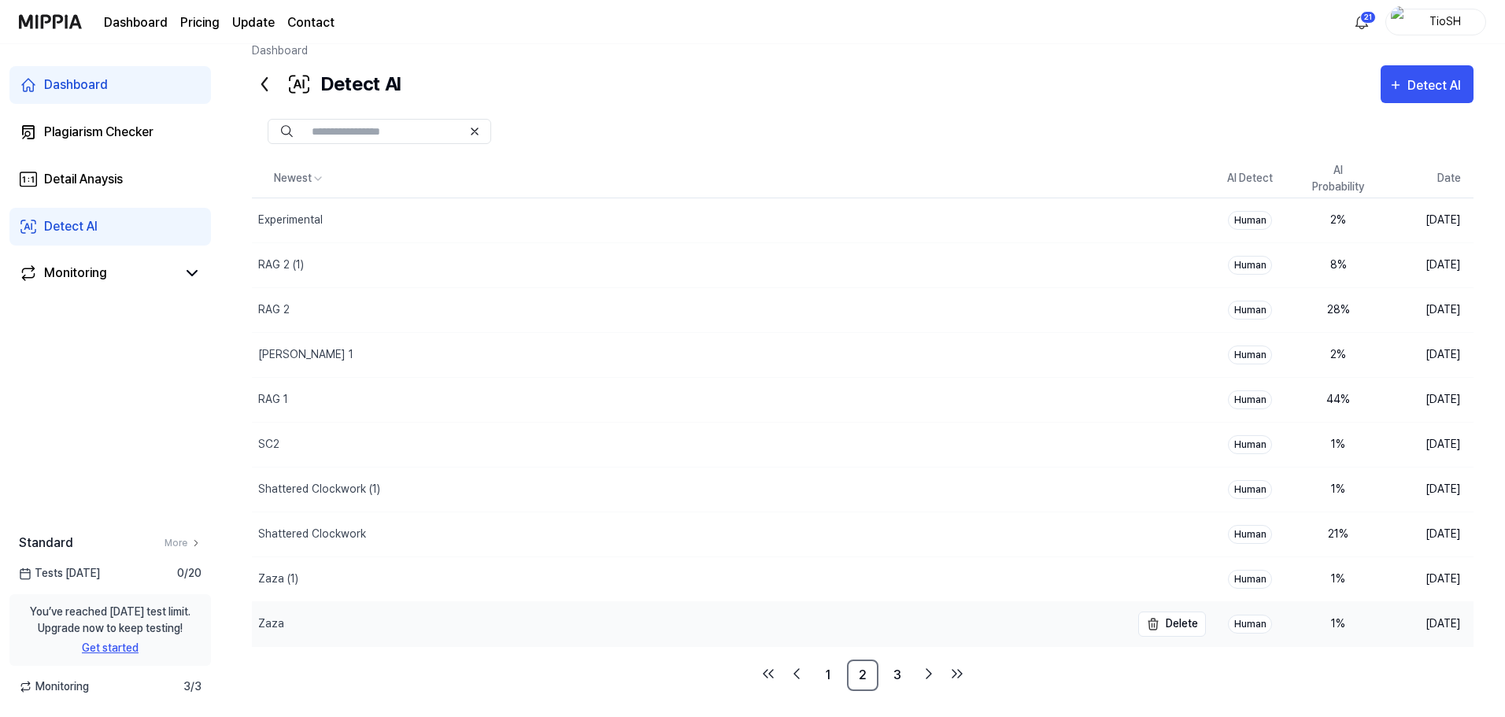
scroll to position [32, 0]
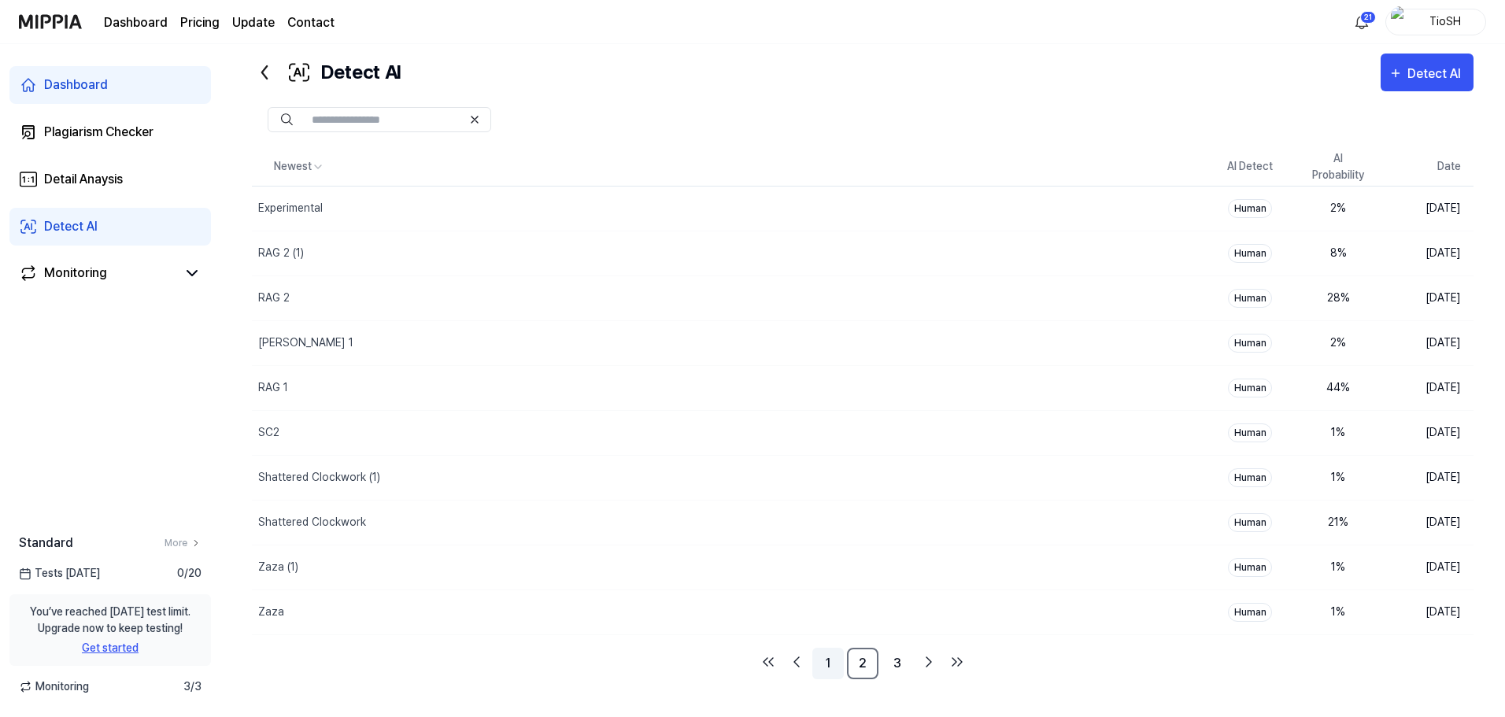
click at [838, 664] on link "1" at bounding box center [827, 663] width 31 height 31
